Goal: Task Accomplishment & Management: Use online tool/utility

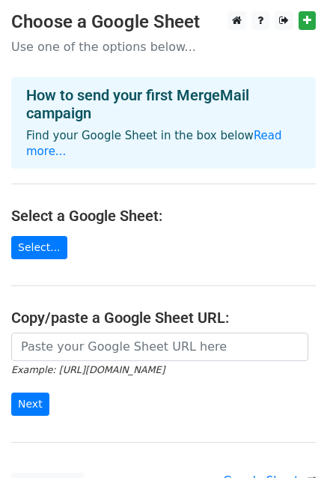
click at [58, 332] on input "url" at bounding box center [159, 346] width 297 height 28
click at [37, 239] on link "Select..." at bounding box center [39, 247] width 56 height 23
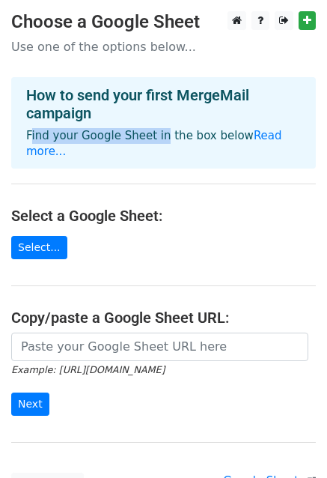
drag, startPoint x: 22, startPoint y: 138, endPoint x: 159, endPoint y: 124, distance: 137.8
click at [151, 124] on div "How to send your first MergeMail campaign Find your Google Sheet in the box bel…" at bounding box center [163, 122] width 305 height 91
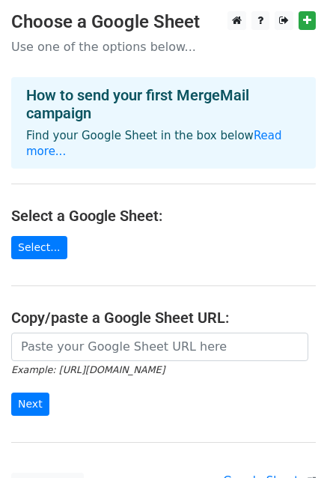
click at [159, 124] on div "How to send your first MergeMail campaign Find your Google Sheet in the box bel…" at bounding box center [163, 122] width 305 height 91
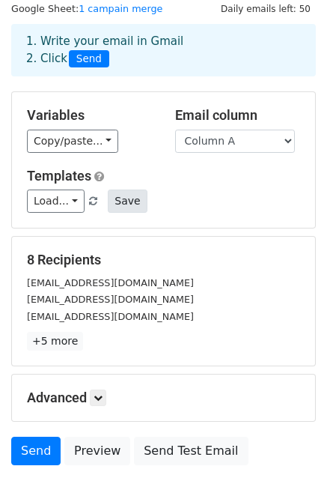
scroll to position [75, 0]
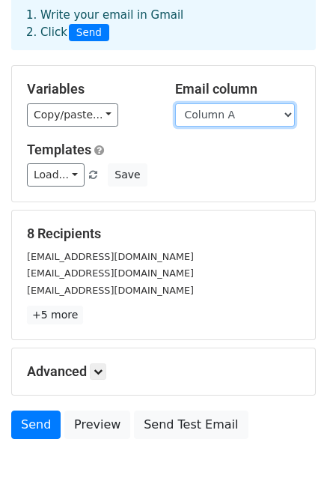
click at [223, 118] on select "Column A Column B" at bounding box center [235, 114] width 120 height 23
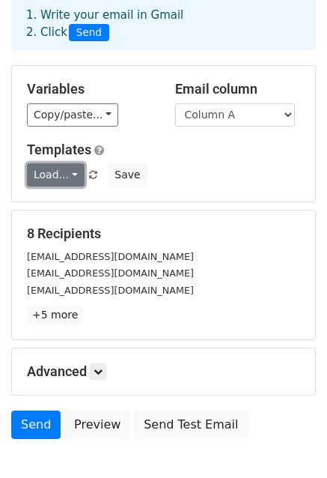
click at [64, 177] on link "Load..." at bounding box center [56, 174] width 58 height 23
click at [161, 148] on h5 "Templates" at bounding box center [163, 150] width 273 height 16
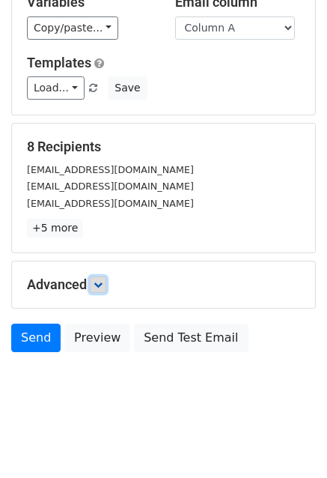
click at [103, 287] on icon at bounding box center [98, 284] width 9 height 9
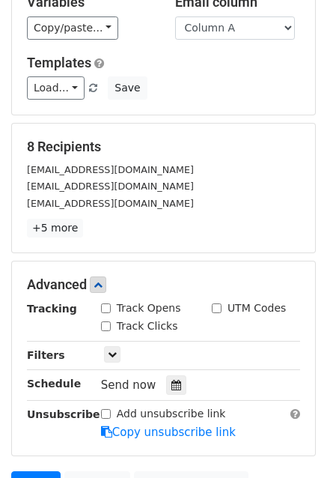
click at [106, 308] on input "Track Opens" at bounding box center [106, 308] width 10 height 10
checkbox input "true"
click at [104, 322] on input "Track Clicks" at bounding box center [106, 326] width 10 height 10
checkbox input "true"
click at [213, 310] on input "UTM Codes" at bounding box center [217, 308] width 10 height 10
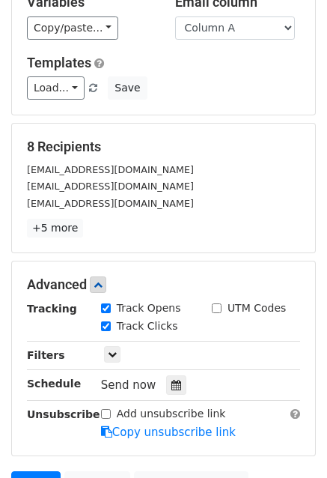
checkbox input "true"
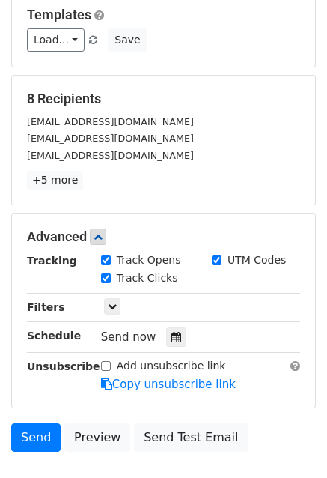
scroll to position [237, 0]
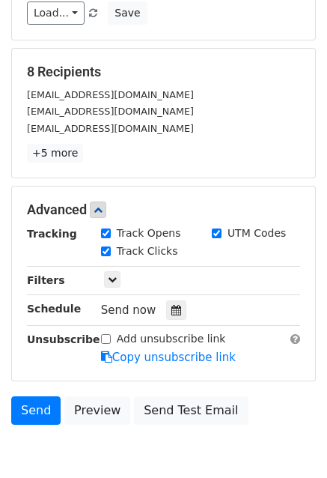
click at [108, 339] on input "Add unsubscribe link" at bounding box center [106, 339] width 10 height 10
checkbox input "true"
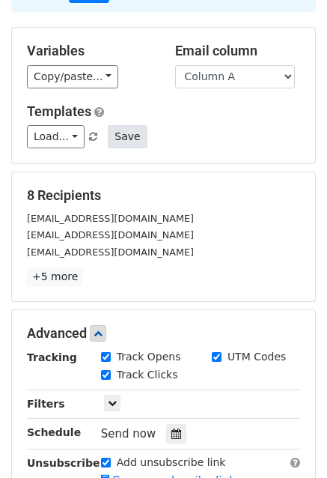
scroll to position [12, 0]
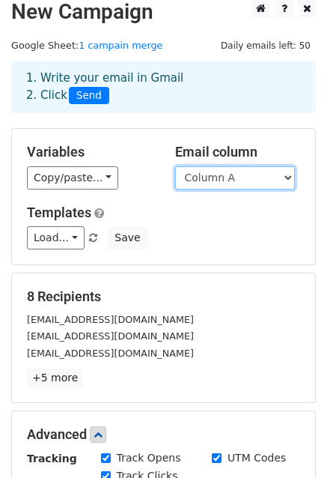
click at [252, 179] on select "Column A Column B" at bounding box center [235, 177] width 120 height 23
click at [245, 181] on select "Column A Column B" at bounding box center [235, 177] width 120 height 23
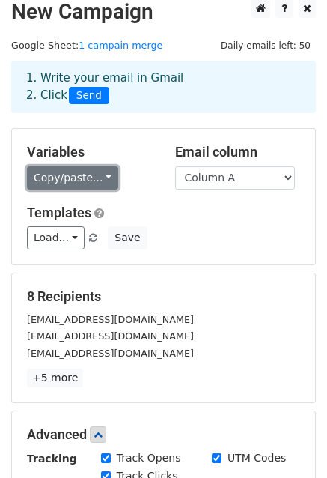
click at [98, 177] on link "Copy/paste..." at bounding box center [72, 177] width 91 height 23
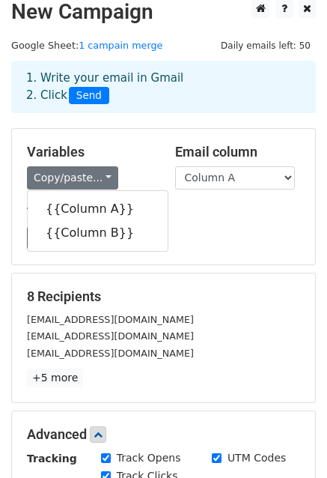
click at [203, 228] on div "Load... No templates saved Save" at bounding box center [164, 237] width 296 height 23
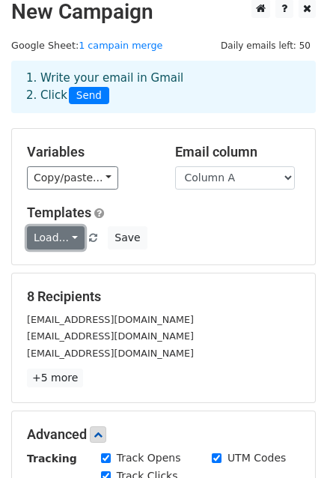
click at [67, 237] on link "Load..." at bounding box center [56, 237] width 58 height 23
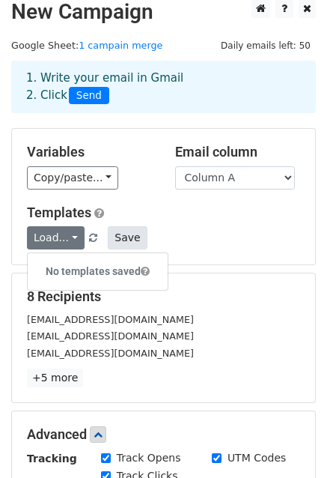
drag, startPoint x: 207, startPoint y: 223, endPoint x: 130, endPoint y: 225, distance: 77.2
click at [201, 225] on div "Templates Load... No templates saved Save" at bounding box center [164, 227] width 296 height 46
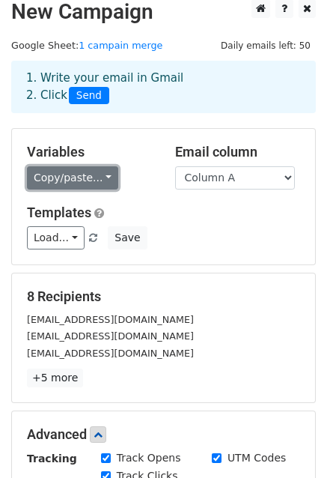
click at [82, 181] on link "Copy/paste..." at bounding box center [72, 177] width 91 height 23
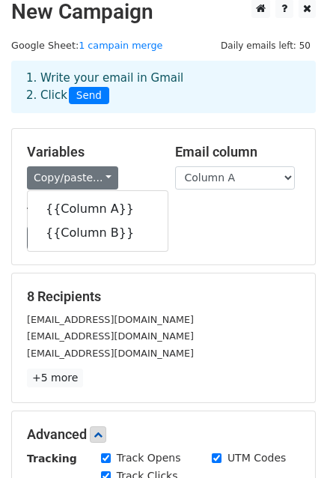
drag, startPoint x: 184, startPoint y: 225, endPoint x: 174, endPoint y: 230, distance: 10.7
click at [185, 225] on div "Templates Load... No templates saved Save" at bounding box center [164, 227] width 296 height 46
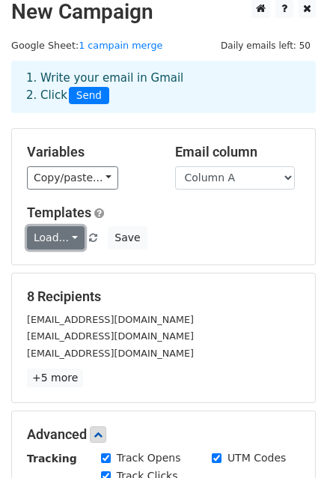
click at [73, 237] on link "Load..." at bounding box center [56, 237] width 58 height 23
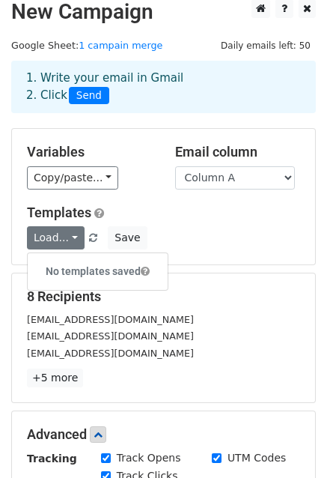
click at [171, 226] on div "Load... No templates saved Save" at bounding box center [164, 237] width 296 height 23
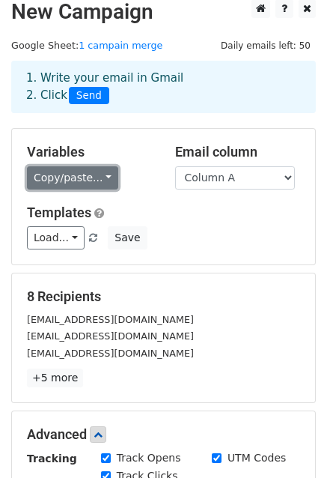
click at [80, 184] on link "Copy/paste..." at bounding box center [72, 177] width 91 height 23
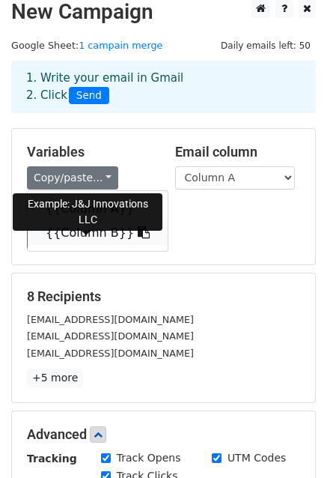
click at [138, 234] on icon at bounding box center [144, 232] width 12 height 12
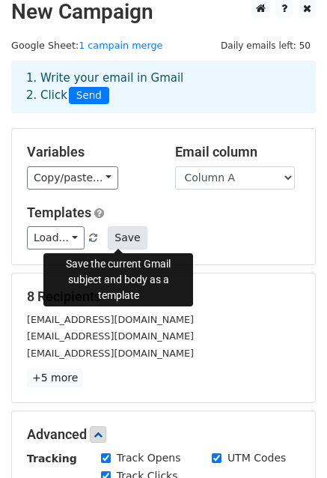
click at [120, 237] on button "Save" at bounding box center [127, 237] width 39 height 23
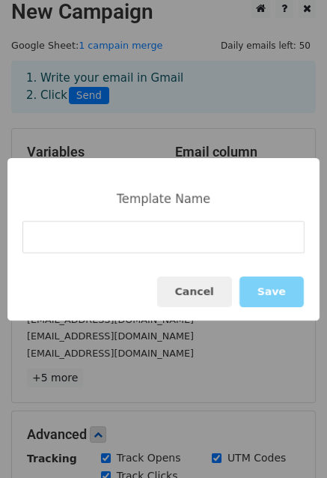
click at [116, 231] on input at bounding box center [163, 237] width 282 height 32
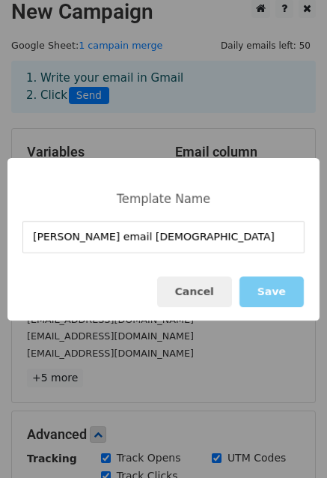
type input "frist email templete"
click at [257, 294] on button "Save" at bounding box center [272, 291] width 64 height 31
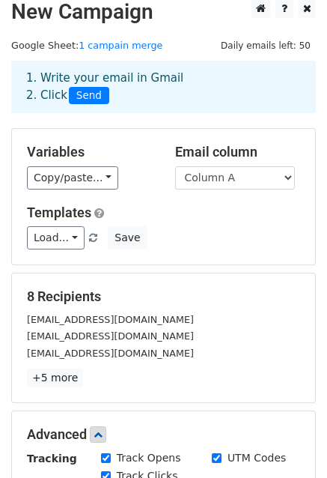
click at [243, 347] on div "Delius627@gmail.com" at bounding box center [164, 352] width 296 height 17
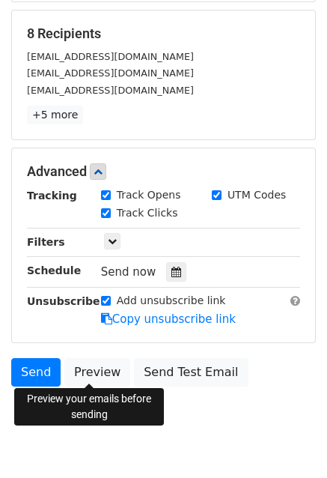
scroll to position [307, 0]
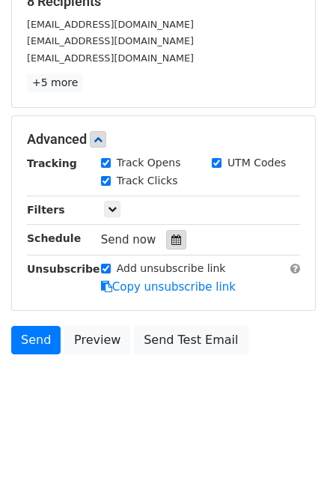
click at [171, 237] on icon at bounding box center [176, 239] width 10 height 10
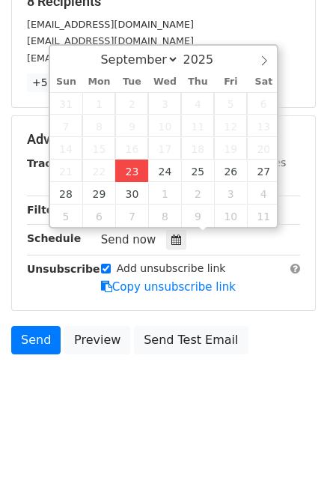
type input "2025-09-23 15:46"
type input "03"
type input "46"
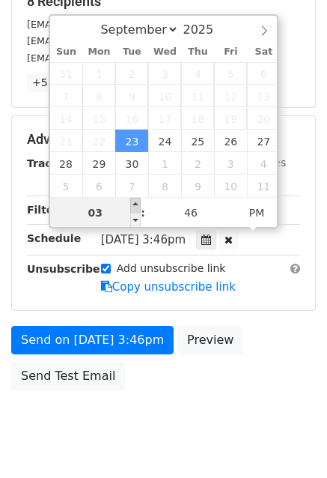
type input "2025-09-23 16:46"
type input "04"
click at [133, 200] on span at bounding box center [135, 205] width 10 height 15
type input "2025-09-23 17:46"
type input "05"
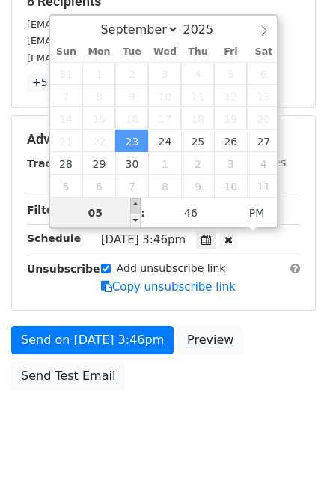
click at [133, 200] on span at bounding box center [135, 205] width 10 height 15
type input "2025-09-23 18:46"
type input "06"
click at [133, 200] on span at bounding box center [135, 205] width 10 height 15
type input "2025-09-23 19:46"
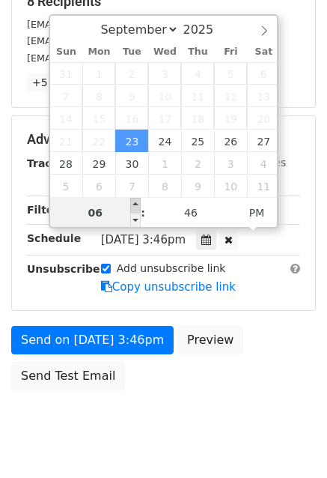
type input "07"
click at [133, 200] on span at bounding box center [135, 205] width 10 height 15
type input "2025-09-23 20:46"
type input "08"
click at [133, 200] on span at bounding box center [135, 205] width 10 height 15
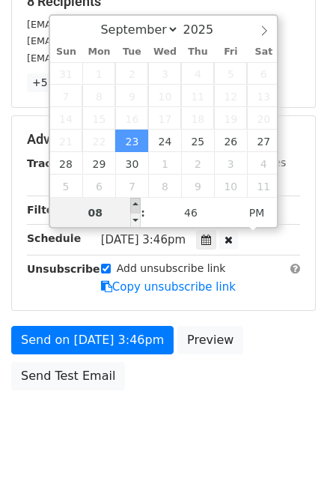
type input "2025-09-23 21:46"
type input "09"
click at [133, 200] on span at bounding box center [135, 205] width 10 height 15
type input "2025-09-23 22:46"
type input "10"
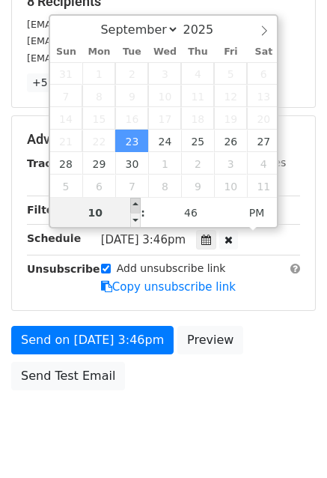
click at [133, 200] on span at bounding box center [135, 205] width 10 height 15
type input "2025-09-23 23:46"
type input "11"
click at [133, 200] on span at bounding box center [135, 205] width 10 height 15
type input "2025-09-23 15:46"
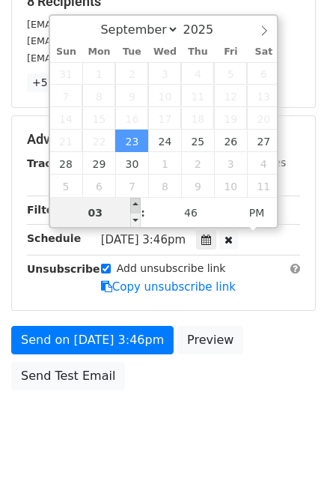
click at [133, 200] on span at bounding box center [135, 205] width 10 height 15
click at [130, 218] on span at bounding box center [135, 220] width 10 height 15
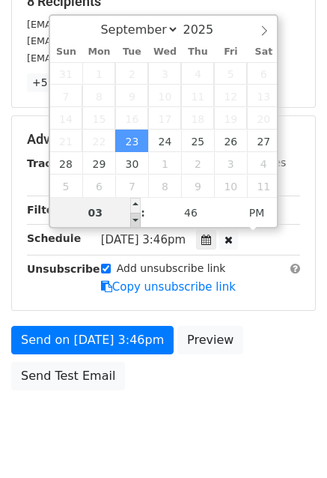
type input "03"
click at [130, 218] on span at bounding box center [135, 220] width 10 height 15
click at [113, 213] on input "03" at bounding box center [95, 213] width 91 height 30
click at [102, 214] on input "03" at bounding box center [95, 213] width 91 height 30
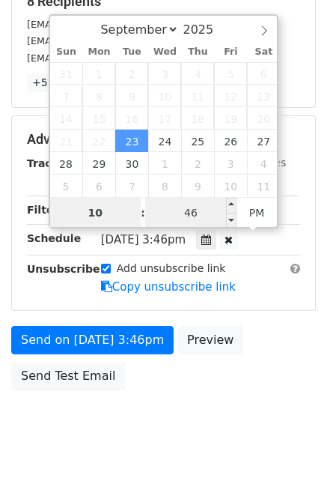
type input "10"
type input "2025-09-23 22:46"
click at [168, 210] on input "46" at bounding box center [190, 213] width 91 height 30
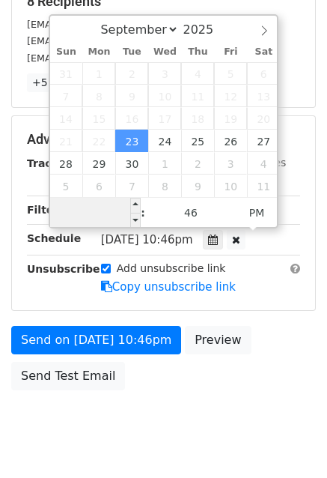
scroll to position [0, 0]
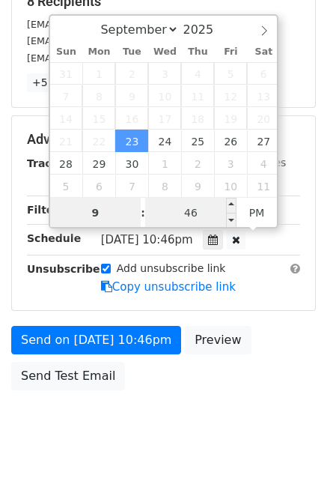
type input "9"
type input "2025-09-23 21:46"
type input "09"
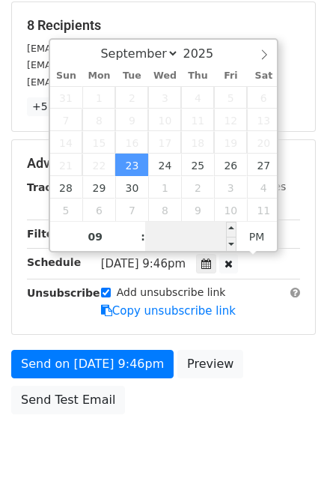
scroll to position [307, 0]
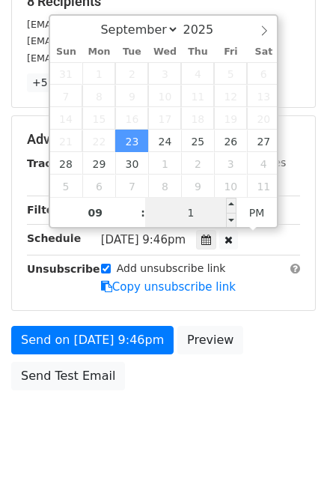
type input "10"
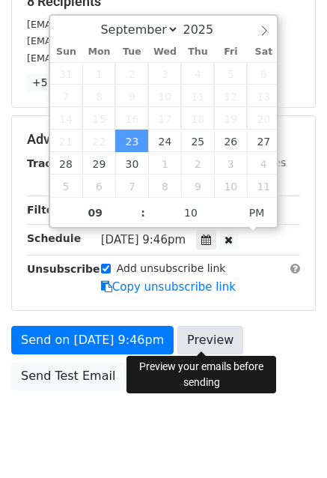
type input "2025-09-23 21:10"
click at [210, 341] on link "Preview" at bounding box center [210, 340] width 66 height 28
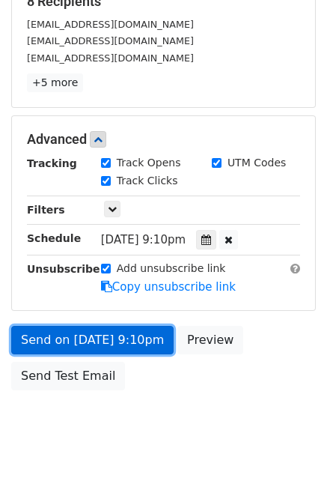
click at [117, 340] on link "Send on Sep 23 at 9:10pm" at bounding box center [92, 340] width 163 height 28
click at [89, 338] on link "Send on Sep 23 at 9:10pm" at bounding box center [92, 340] width 163 height 28
click at [109, 342] on link "Send on Sep 23 at 9:10pm" at bounding box center [92, 340] width 163 height 28
click at [108, 342] on link "Send on Sep 23 at 9:10pm" at bounding box center [92, 340] width 163 height 28
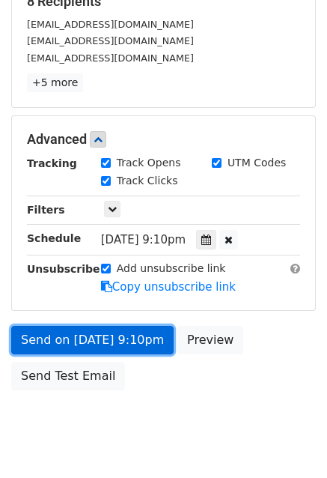
click at [108, 342] on link "Send on Sep 23 at 9:10pm" at bounding box center [92, 340] width 163 height 28
click at [105, 339] on link "Send on Sep 23 at 9:10pm" at bounding box center [92, 340] width 163 height 28
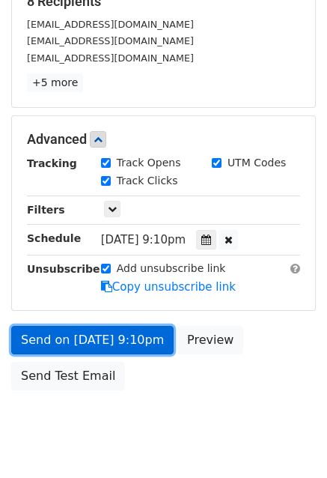
click at [105, 339] on link "Send on Sep 23 at 9:10pm" at bounding box center [92, 340] width 163 height 28
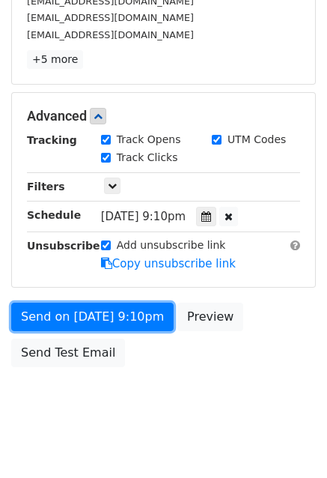
scroll to position [343, 0]
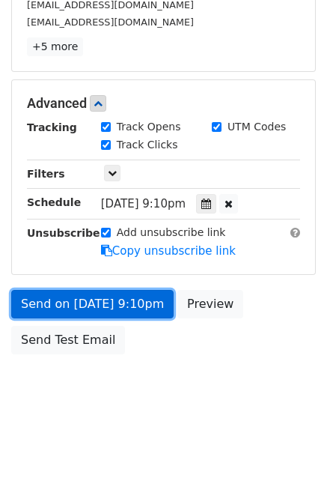
click at [99, 306] on link "Send on Sep 23 at 9:10pm" at bounding box center [92, 304] width 163 height 28
drag, startPoint x: 101, startPoint y: 309, endPoint x: 72, endPoint y: 310, distance: 29.2
click at [101, 309] on link "Send on Sep 23 at 9:10pm" at bounding box center [92, 304] width 163 height 28
click at [51, 301] on link "Send on Sep 23 at 9:10pm" at bounding box center [92, 304] width 163 height 28
click at [105, 306] on link "Send on Sep 23 at 9:10pm" at bounding box center [92, 304] width 163 height 28
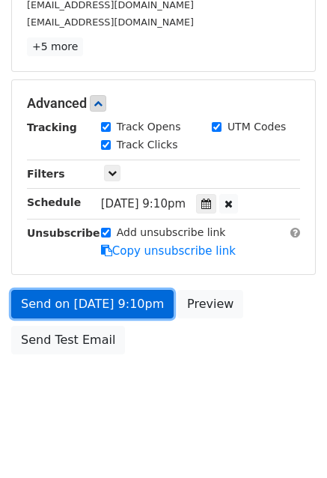
click at [105, 306] on link "Send on Sep 23 at 9:10pm" at bounding box center [92, 304] width 163 height 28
drag, startPoint x: 105, startPoint y: 306, endPoint x: 94, endPoint y: 291, distance: 18.3
click at [105, 306] on link "Send on Sep 23 at 9:10pm" at bounding box center [92, 304] width 163 height 28
click at [60, 306] on link "Send on Sep 23 at 9:10pm" at bounding box center [92, 304] width 163 height 28
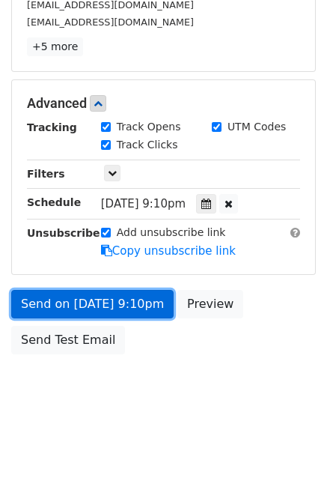
click at [76, 306] on link "Send on Sep 23 at 9:10pm" at bounding box center [92, 304] width 163 height 28
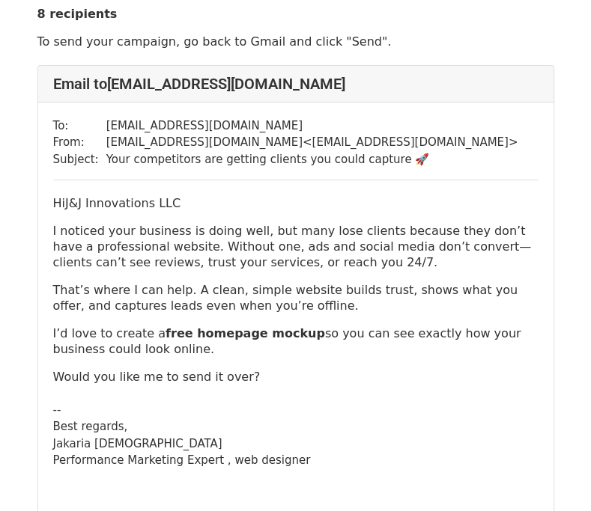
scroll to position [75, 0]
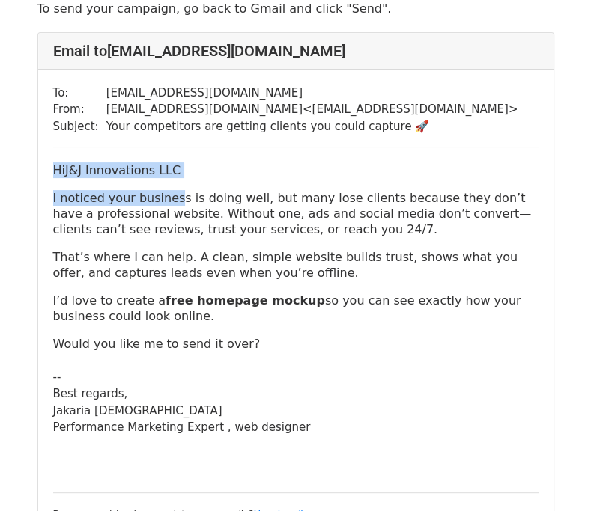
drag, startPoint x: 49, startPoint y: 169, endPoint x: 169, endPoint y: 183, distance: 120.7
click at [169, 183] on div "To: Cristianfuentes760@gmail.com From: msjakariabd@gmail.com < msjakariabd@gmai…" at bounding box center [295, 304] width 515 height 468
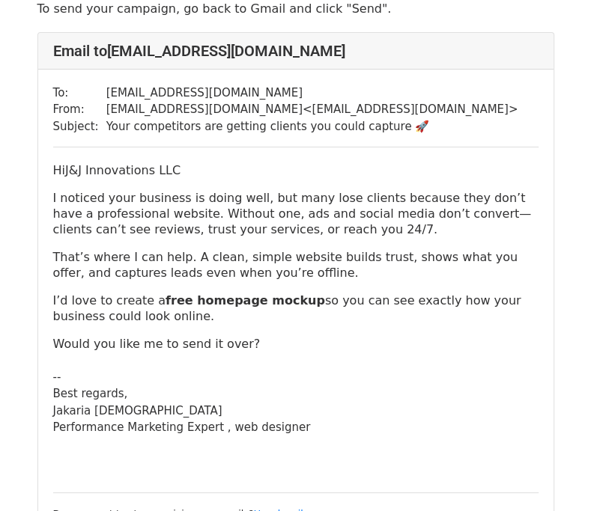
click at [198, 184] on div "HiJ&J Innovations LLC I noticed your business is doing well, but many lose clie…" at bounding box center [295, 257] width 485 height 189
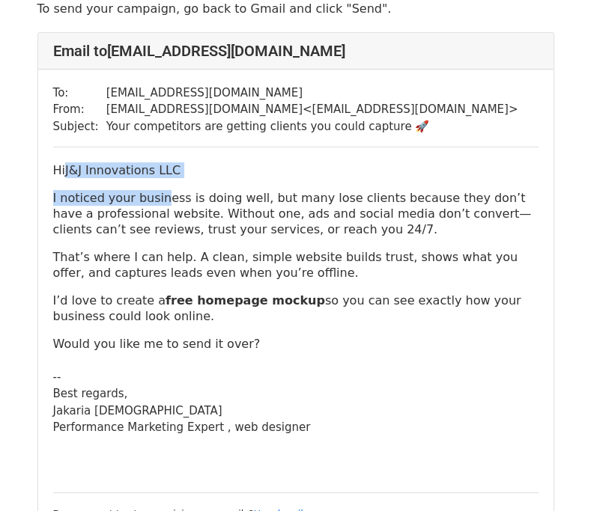
drag, startPoint x: 64, startPoint y: 168, endPoint x: 160, endPoint y: 197, distance: 99.5
click at [160, 197] on div "HiJ&J Innovations LLC I noticed your business is doing well, but many lose clie…" at bounding box center [295, 257] width 485 height 189
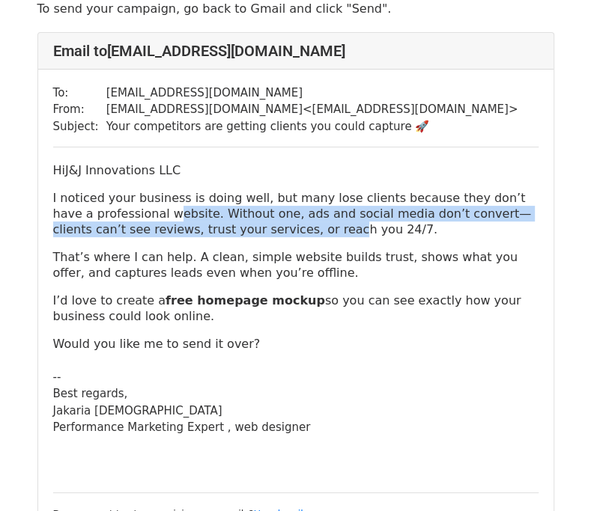
drag, startPoint x: 126, startPoint y: 208, endPoint x: 242, endPoint y: 246, distance: 122.0
click at [242, 241] on div "HiJ&J Innovations LLC I noticed your business is doing well, but many lose clie…" at bounding box center [295, 257] width 485 height 189
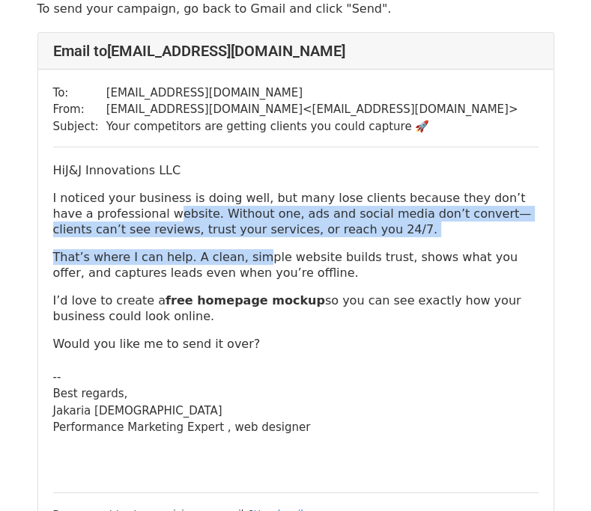
drag, startPoint x: 242, startPoint y: 246, endPoint x: 205, endPoint y: 282, distance: 51.9
click at [242, 246] on div "HiJ&J Innovations LLC I noticed your business is doing well, but many lose clie…" at bounding box center [295, 257] width 485 height 189
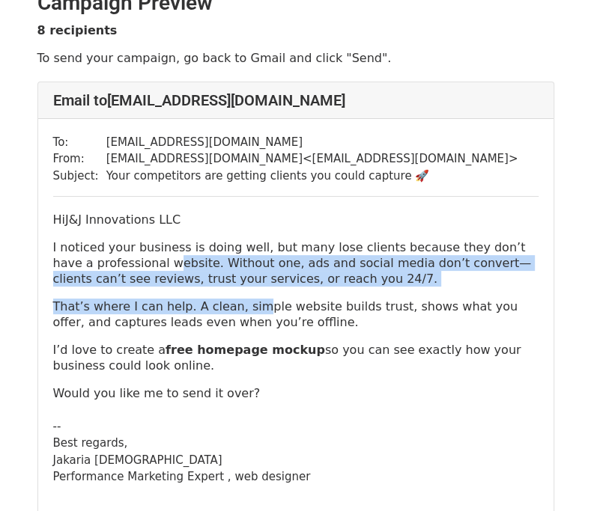
scroll to position [0, 0]
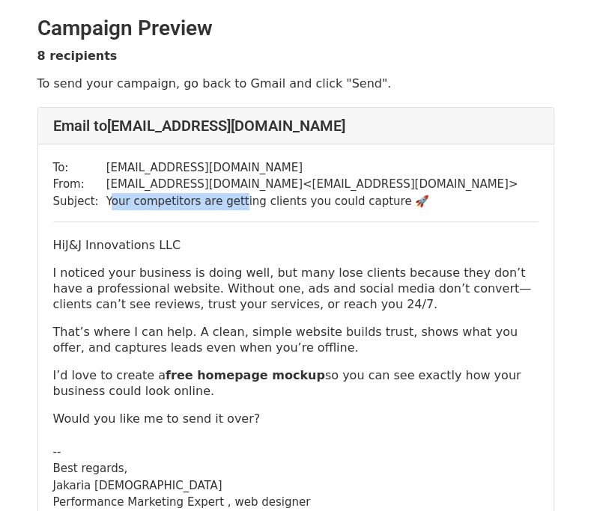
drag, startPoint x: 102, startPoint y: 201, endPoint x: 248, endPoint y: 206, distance: 146.1
click at [243, 206] on td "Your competitors are getting clients you could capture 🚀" at bounding box center [312, 201] width 412 height 17
drag, startPoint x: 312, startPoint y: 206, endPoint x: 353, endPoint y: 191, distance: 43.8
click at [312, 206] on td "Your competitors are getting clients you could capture 🚀" at bounding box center [312, 201] width 412 height 17
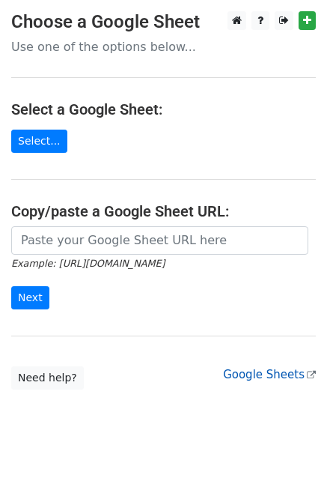
click at [252, 377] on link "Google Sheets" at bounding box center [269, 374] width 93 height 13
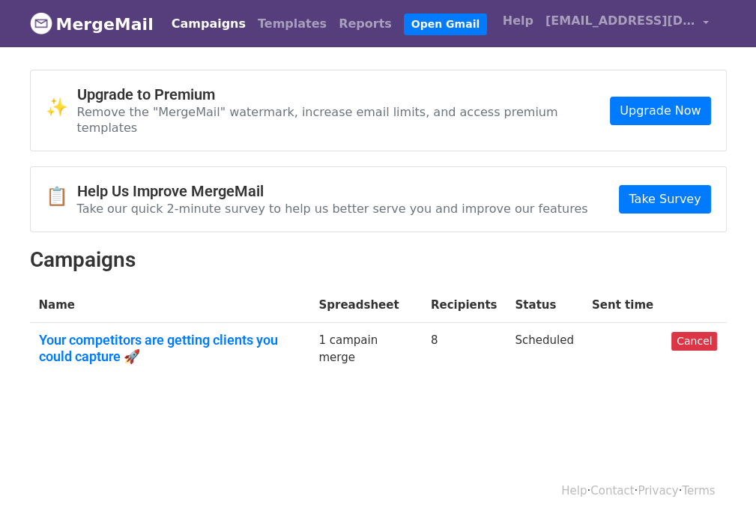
drag, startPoint x: 531, startPoint y: 319, endPoint x: 597, endPoint y: 320, distance: 65.9
click at [582, 323] on td "Scheduled" at bounding box center [543, 351] width 76 height 57
drag, startPoint x: 361, startPoint y: 324, endPoint x: 407, endPoint y: 342, distance: 49.1
click at [407, 342] on td "1 campain merge" at bounding box center [365, 351] width 112 height 57
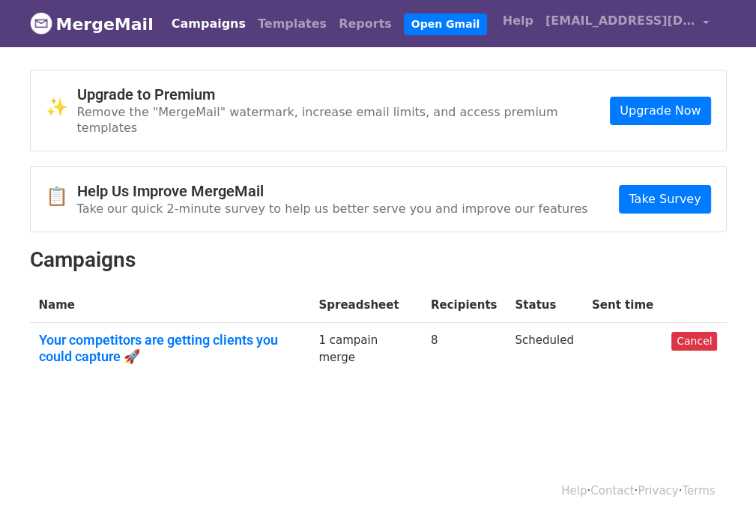
click at [421, 341] on td "1 campain merge" at bounding box center [365, 351] width 112 height 57
drag, startPoint x: 377, startPoint y: 324, endPoint x: 437, endPoint y: 332, distance: 61.2
click at [421, 332] on td "1 campain merge" at bounding box center [365, 351] width 112 height 57
drag, startPoint x: 463, startPoint y: 324, endPoint x: 494, endPoint y: 327, distance: 31.7
click at [495, 327] on td "8" at bounding box center [464, 351] width 85 height 57
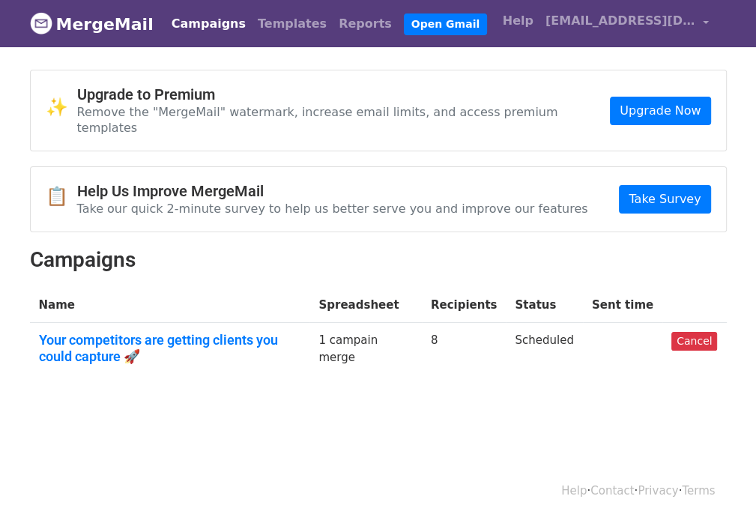
click at [499, 328] on td "8" at bounding box center [464, 351] width 85 height 57
drag, startPoint x: 544, startPoint y: 326, endPoint x: 581, endPoint y: 327, distance: 37.5
click at [579, 327] on td "Scheduled" at bounding box center [543, 351] width 76 height 57
click at [582, 327] on td "Scheduled" at bounding box center [543, 351] width 76 height 57
drag, startPoint x: 607, startPoint y: 288, endPoint x: 659, endPoint y: 287, distance: 52.4
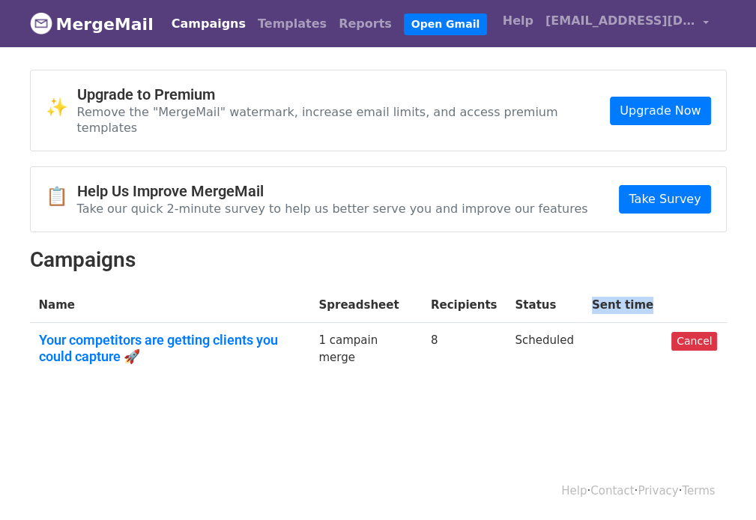
click at [659, 288] on th "Sent time" at bounding box center [622, 305] width 79 height 35
click at [631, 323] on td at bounding box center [622, 351] width 79 height 57
drag, startPoint x: 611, startPoint y: 286, endPoint x: 666, endPoint y: 285, distance: 54.7
click at [662, 288] on th "Sent time" at bounding box center [622, 305] width 79 height 35
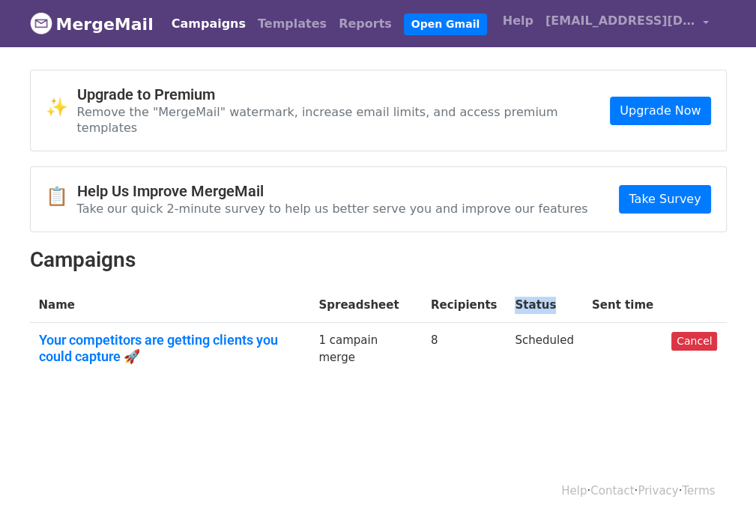
drag, startPoint x: 552, startPoint y: 288, endPoint x: 591, endPoint y: 288, distance: 38.9
click at [580, 288] on th "Status" at bounding box center [543, 305] width 76 height 35
click at [582, 288] on th "Status" at bounding box center [543, 305] width 76 height 35
drag, startPoint x: 536, startPoint y: 321, endPoint x: 595, endPoint y: 321, distance: 58.4
click at [582, 323] on td "Scheduled" at bounding box center [543, 351] width 76 height 57
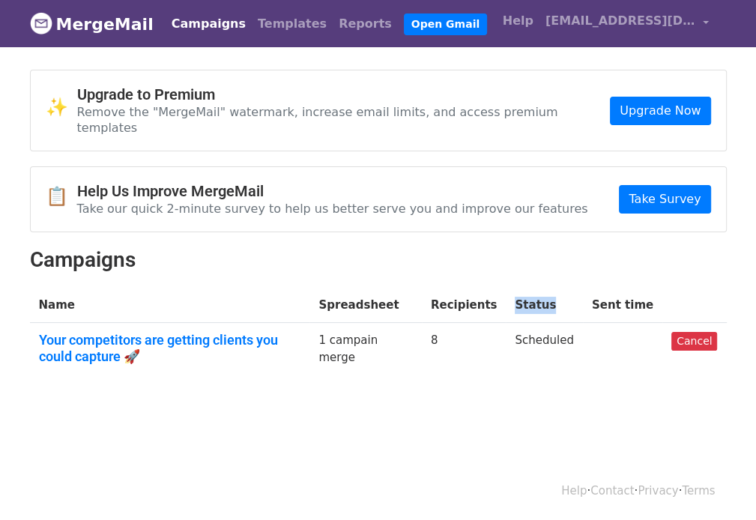
click at [582, 323] on td "Scheduled" at bounding box center [543, 351] width 76 height 57
drag, startPoint x: 605, startPoint y: 292, endPoint x: 651, endPoint y: 285, distance: 46.2
click at [650, 288] on th "Sent time" at bounding box center [622, 305] width 79 height 35
click at [654, 288] on th "Sent time" at bounding box center [622, 305] width 79 height 35
click at [655, 288] on th "Sent time" at bounding box center [622, 305] width 79 height 35
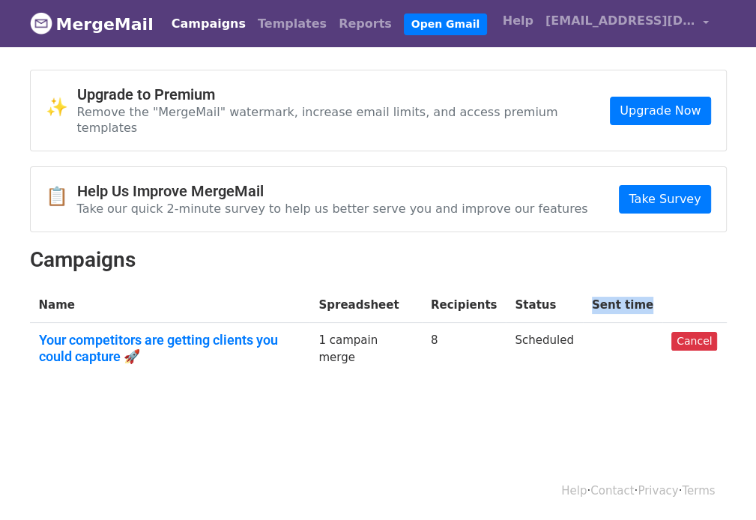
click at [655, 288] on th "Sent time" at bounding box center [622, 305] width 79 height 35
click at [677, 288] on th at bounding box center [694, 305] width 64 height 35
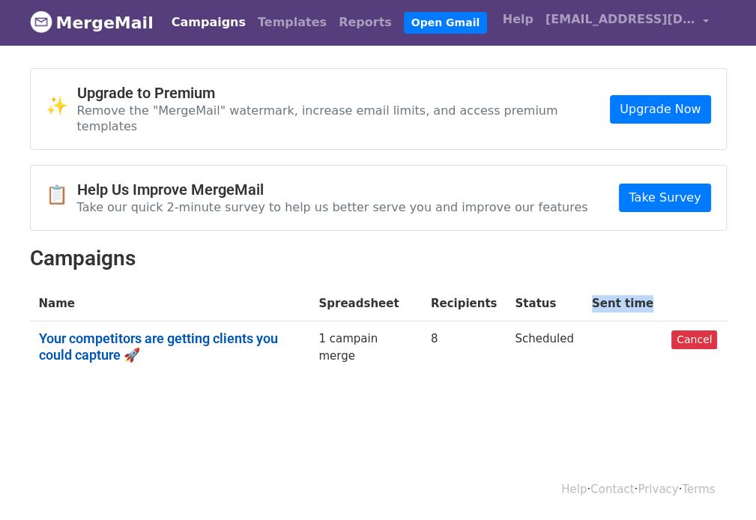
click at [168, 330] on link "Your competitors are getting clients you could capture 🚀" at bounding box center [170, 346] width 262 height 32
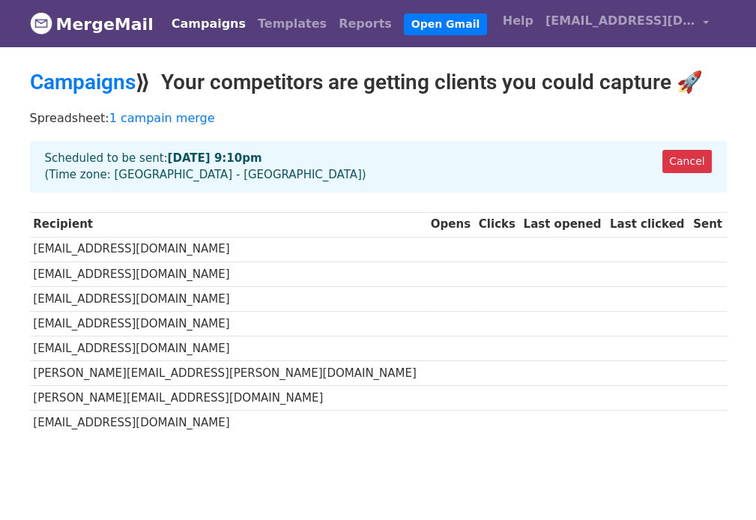
drag, startPoint x: 183, startPoint y: 154, endPoint x: 256, endPoint y: 154, distance: 72.6
click at [256, 154] on div "Cancel Scheduled to be sent: [DATE] 9:10pm (Time zone: [GEOGRAPHIC_DATA] - [GEO…" at bounding box center [378, 167] width 696 height 52
click at [263, 154] on div "Cancel Scheduled to be sent: [DATE] 9:10pm (Time zone: [GEOGRAPHIC_DATA] - [GEO…" at bounding box center [378, 167] width 696 height 52
drag, startPoint x: 120, startPoint y: 167, endPoint x: 206, endPoint y: 167, distance: 86.1
click at [198, 167] on div "Cancel Scheduled to be sent: Sep 23 at 9:10pm (Time zone: Asia - Dhaka)" at bounding box center [378, 167] width 696 height 52
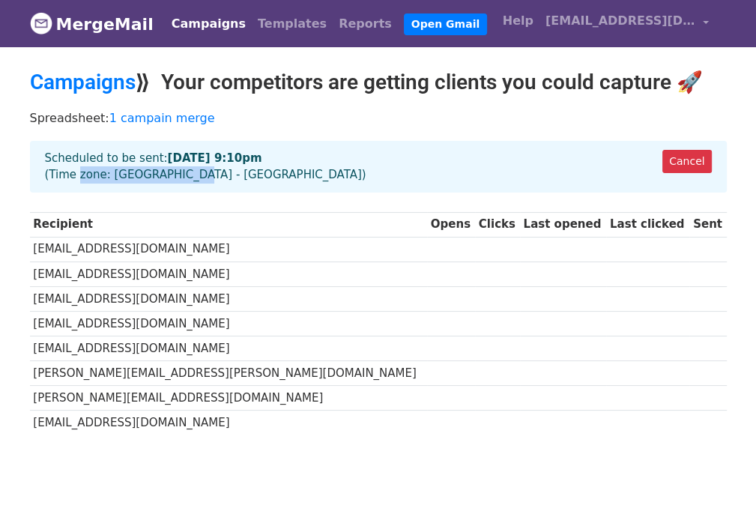
click at [211, 167] on div "Cancel Scheduled to be sent: Sep 23 at 9:10pm (Time zone: Asia - Dhaka)" at bounding box center [378, 167] width 696 height 52
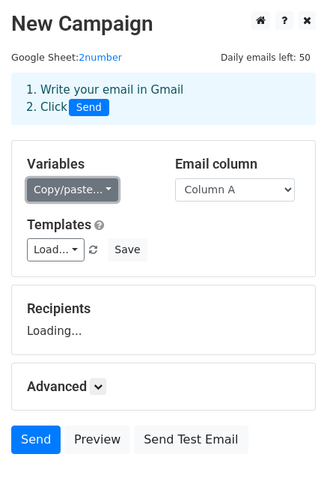
click at [77, 187] on link "Copy/paste..." at bounding box center [72, 189] width 91 height 23
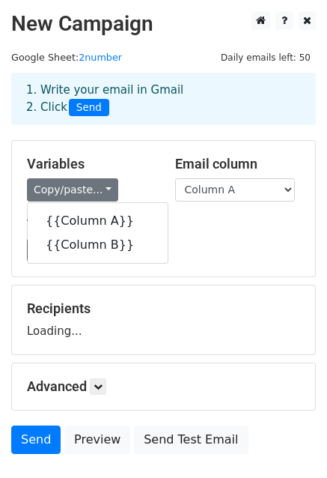
click at [186, 231] on h5 "Templates" at bounding box center [163, 224] width 273 height 16
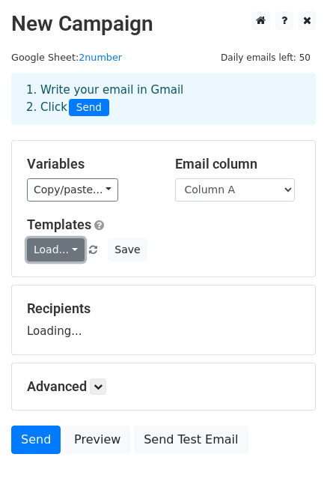
click at [59, 251] on link "Load..." at bounding box center [56, 249] width 58 height 23
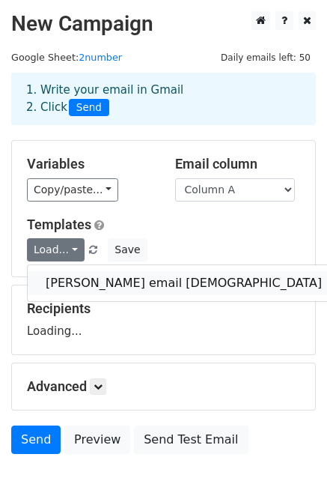
click at [79, 279] on link "frist email templete" at bounding box center [184, 283] width 312 height 24
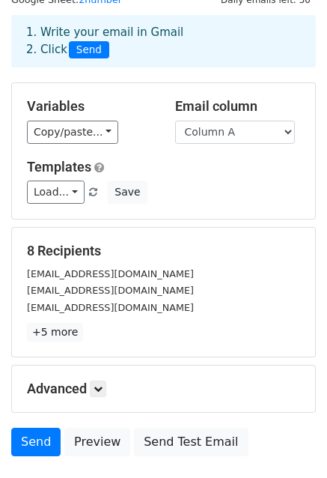
scroll to position [75, 0]
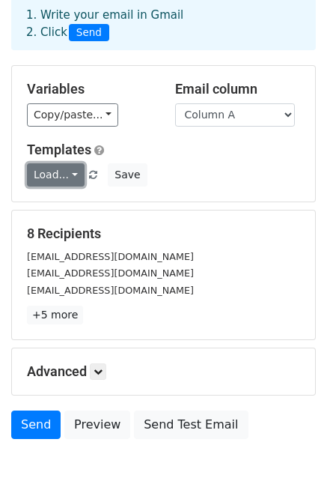
click at [50, 182] on link "Load..." at bounding box center [56, 174] width 58 height 23
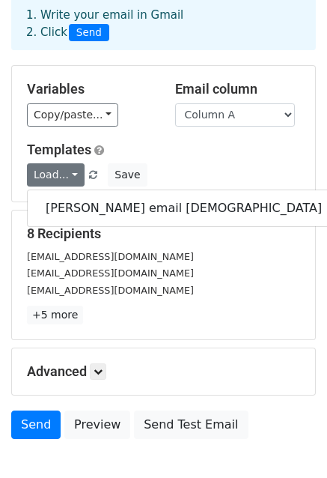
click at [193, 192] on div "Variables Copy/paste... {{Column A}} {{Column B}} Email column Column A Column …" at bounding box center [163, 134] width 303 height 136
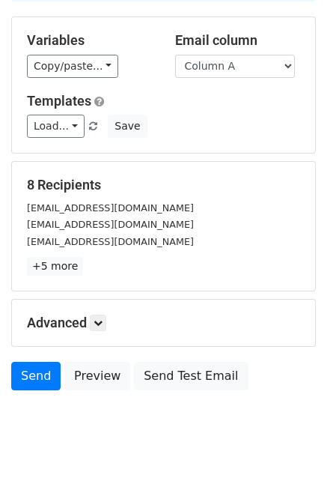
scroll to position [150, 0]
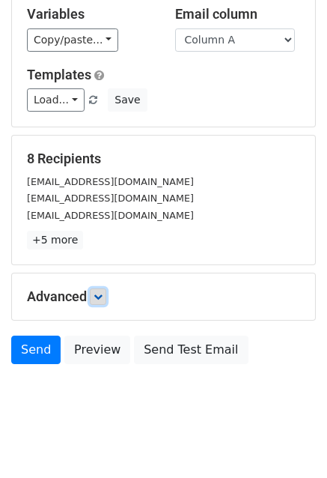
click at [97, 292] on icon at bounding box center [98, 296] width 9 height 9
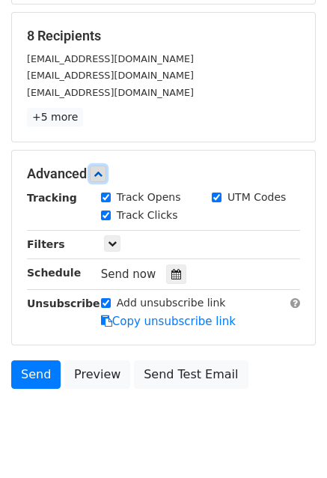
scroll to position [300, 0]
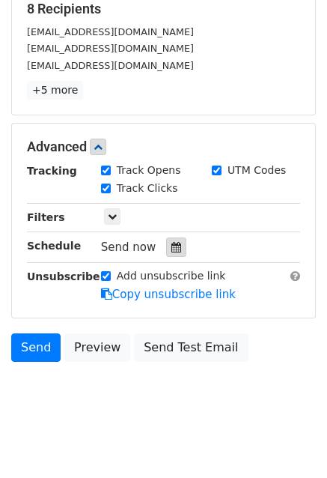
click at [171, 244] on icon at bounding box center [176, 247] width 10 height 10
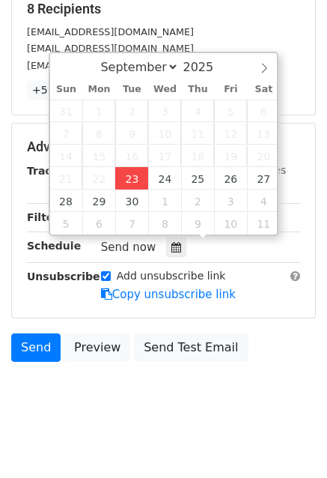
type input "2025-09-23 15:59"
type input "03"
type input "59"
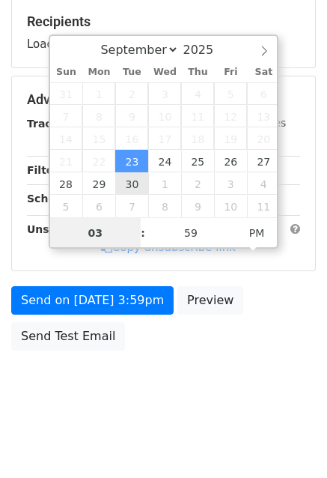
scroll to position [283, 0]
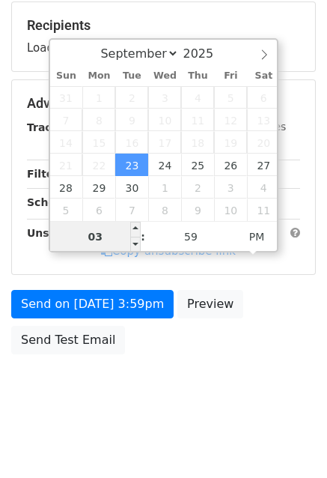
click at [121, 237] on input "03" at bounding box center [95, 237] width 91 height 30
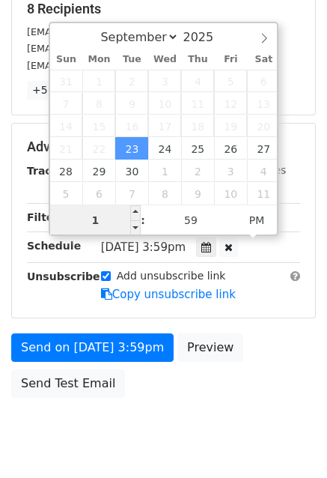
type input "12"
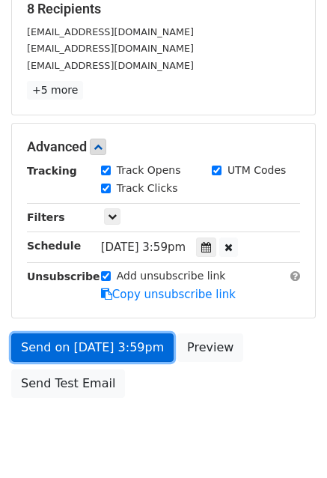
click at [93, 348] on link "Send on Sep 23 at 3:59pm" at bounding box center [92, 347] width 163 height 28
click at [91, 348] on link "Send on Sep 23 at 3:59pm" at bounding box center [92, 347] width 163 height 28
click at [96, 348] on link "Send on Sep 23 at 3:59pm" at bounding box center [92, 347] width 163 height 28
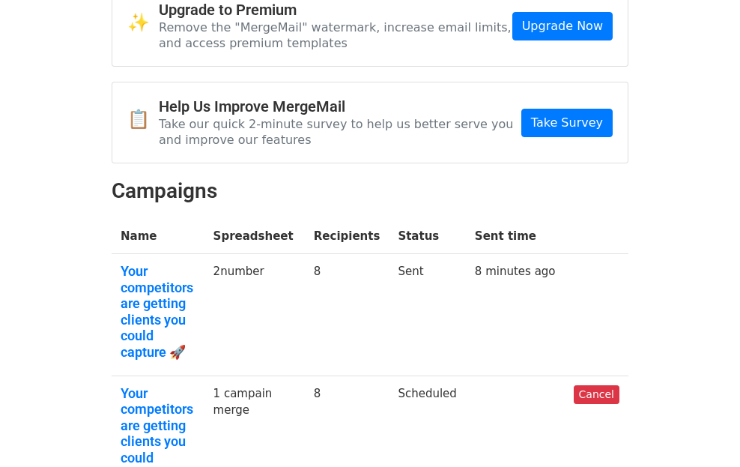
scroll to position [85, 0]
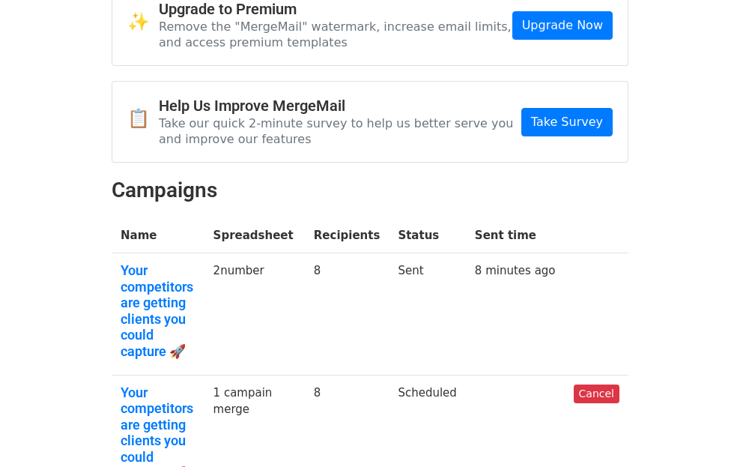
drag, startPoint x: 532, startPoint y: 237, endPoint x: 480, endPoint y: 236, distance: 52.4
click at [488, 253] on tr "Your competitors are getting clients you could capture 🚀 2number 8 Sent 8 minut…" at bounding box center [370, 314] width 517 height 122
click at [305, 253] on td "2number" at bounding box center [254, 314] width 100 height 122
drag, startPoint x: 336, startPoint y: 237, endPoint x: 476, endPoint y: 238, distance: 140.0
click at [450, 253] on tr "Your competitors are getting clients you could capture 🚀 2number 8 Sent 8 minut…" at bounding box center [370, 314] width 517 height 122
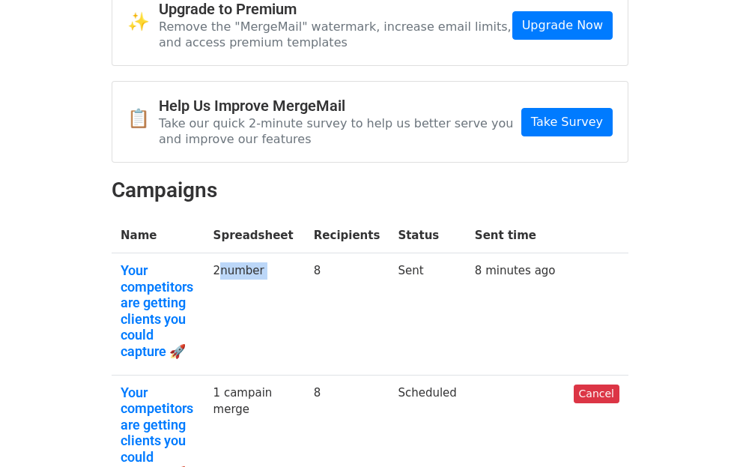
drag, startPoint x: 513, startPoint y: 238, endPoint x: 544, endPoint y: 238, distance: 31.5
click at [465, 253] on td "Sent" at bounding box center [427, 314] width 76 height 122
drag, startPoint x: 569, startPoint y: 234, endPoint x: 666, endPoint y: 237, distance: 96.7
click at [628, 253] on tr "Your competitors are getting clients you could capture 🚀 2number 8 Sent 8 minut…" at bounding box center [370, 314] width 517 height 122
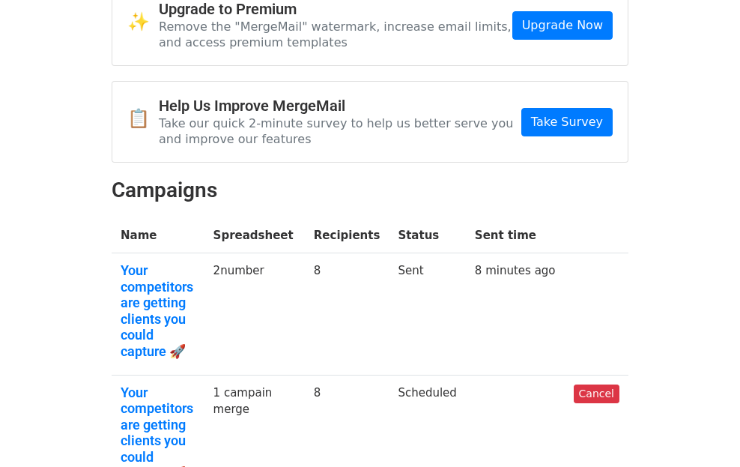
click at [628, 253] on td at bounding box center [597, 314] width 64 height 122
click at [565, 253] on td "8 minutes ago" at bounding box center [515, 314] width 99 height 122
click at [556, 264] on link "8 minutes ago" at bounding box center [515, 270] width 81 height 13
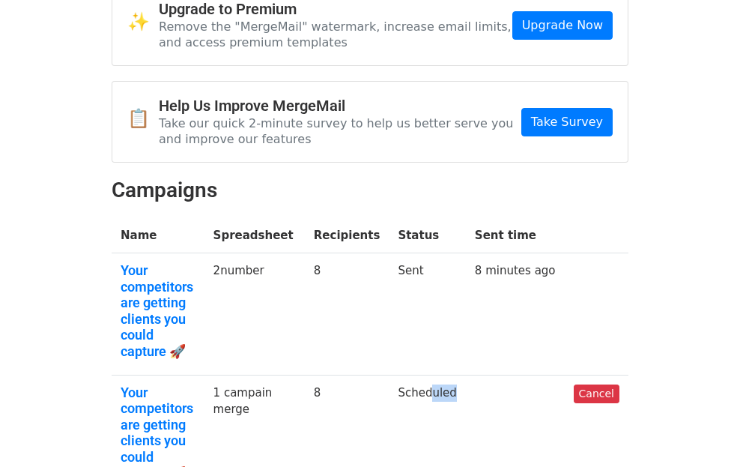
drag, startPoint x: 572, startPoint y: 294, endPoint x: 529, endPoint y: 294, distance: 42.7
click at [530, 374] on tr "Your competitors are getting clients you could capture 🚀 1 campain merge 8 Sche…" at bounding box center [370, 434] width 517 height 121
click at [465, 374] on td "Scheduled" at bounding box center [427, 434] width 76 height 121
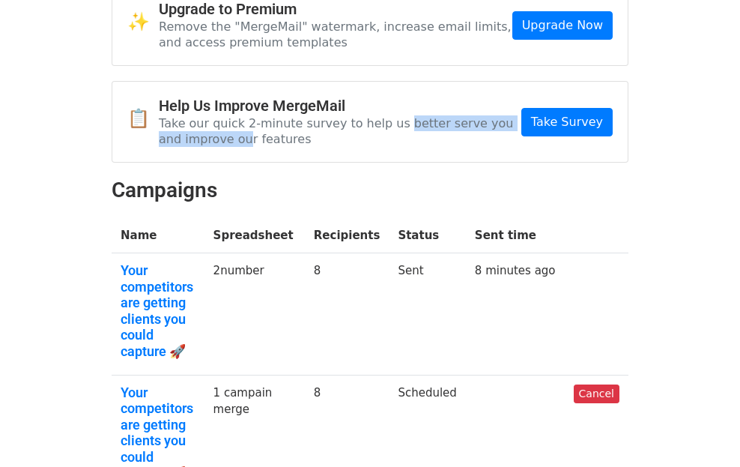
drag, startPoint x: 313, startPoint y: 112, endPoint x: 467, endPoint y: 111, distance: 154.3
click at [464, 115] on p "Take our quick 2-minute survey to help us better serve you and improve our feat…" at bounding box center [340, 130] width 362 height 31
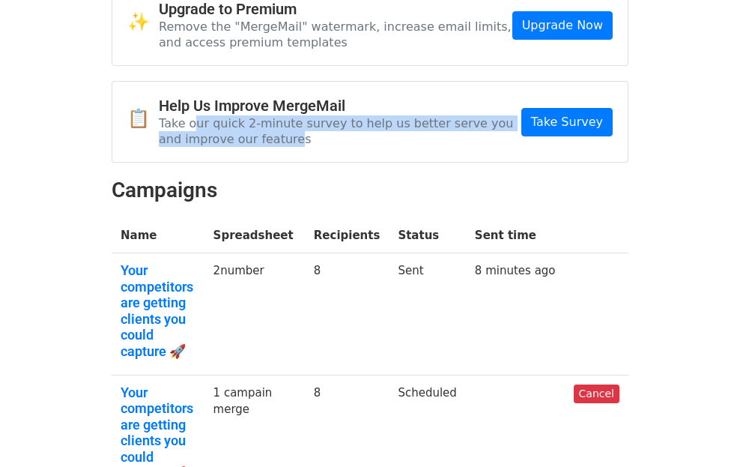
drag, startPoint x: 506, startPoint y: 100, endPoint x: 98, endPoint y: 99, distance: 408.1
click at [159, 115] on p "Take our quick 2-minute survey to help us better serve you and improve our feat…" at bounding box center [340, 130] width 362 height 31
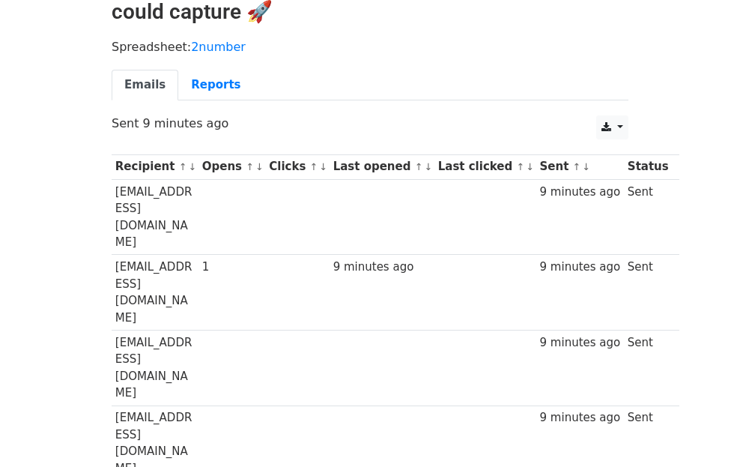
scroll to position [111, 0]
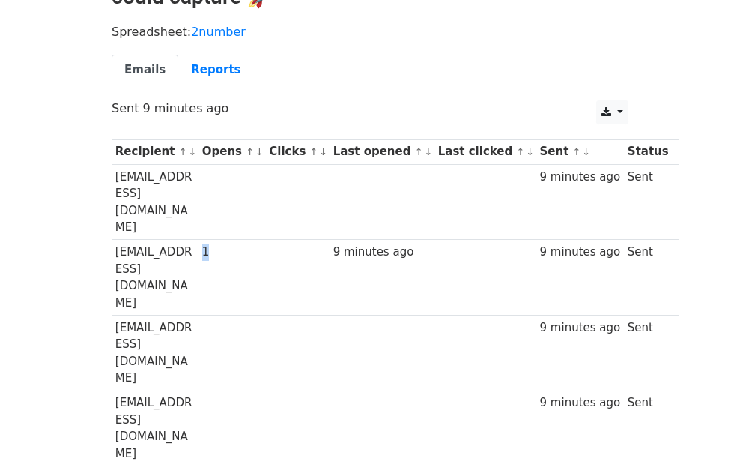
drag, startPoint x: 239, startPoint y: 171, endPoint x: 257, endPoint y: 171, distance: 18.0
click at [257, 240] on tr "[EMAIL_ADDRESS][DOMAIN_NAME] 1 9 minutes ago 9 minutes ago Sent" at bounding box center [396, 278] width 568 height 76
click at [262, 243] on div "1" at bounding box center [232, 251] width 60 height 17
drag, startPoint x: 264, startPoint y: 174, endPoint x: 244, endPoint y: 174, distance: 20.2
click at [244, 240] on td "1" at bounding box center [231, 278] width 67 height 76
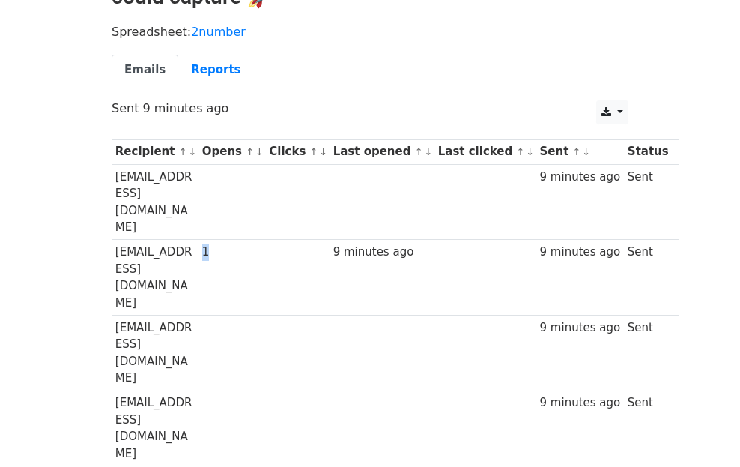
click at [259, 243] on div "1" at bounding box center [232, 251] width 60 height 17
drag, startPoint x: 362, startPoint y: 168, endPoint x: 446, endPoint y: 168, distance: 84.6
click at [446, 240] on tr "[EMAIL_ADDRESS][DOMAIN_NAME] 1 9 minutes ago 9 minutes ago Sent" at bounding box center [396, 278] width 568 height 76
click at [434, 240] on td "9 minutes ago" at bounding box center [382, 278] width 105 height 76
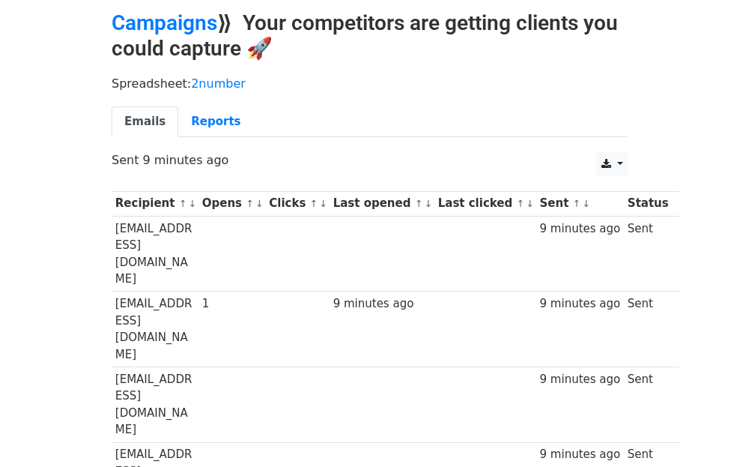
scroll to position [0, 0]
